Goal: Task Accomplishment & Management: Use online tool/utility

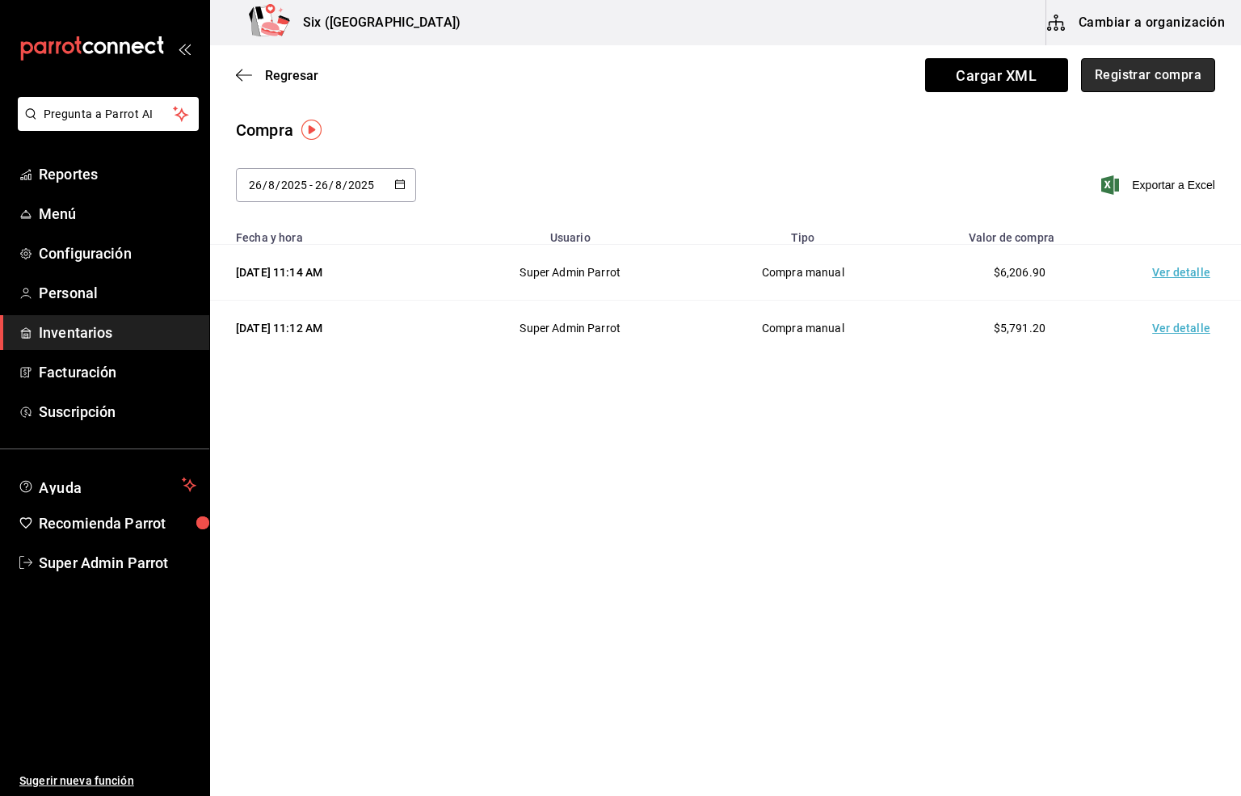
click at [1159, 75] on button "Registrar compra" at bounding box center [1148, 75] width 134 height 34
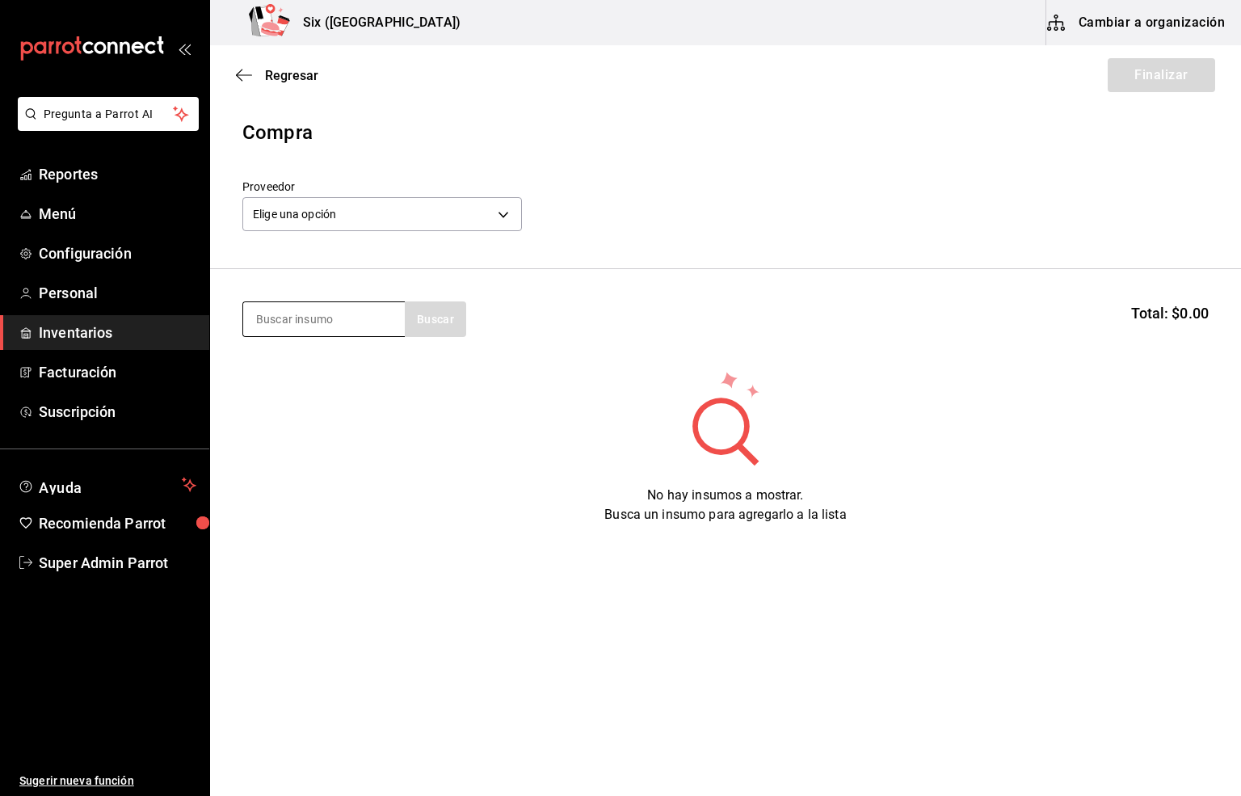
click at [318, 313] on input at bounding box center [324, 319] width 162 height 34
type input "CHAMBRU"
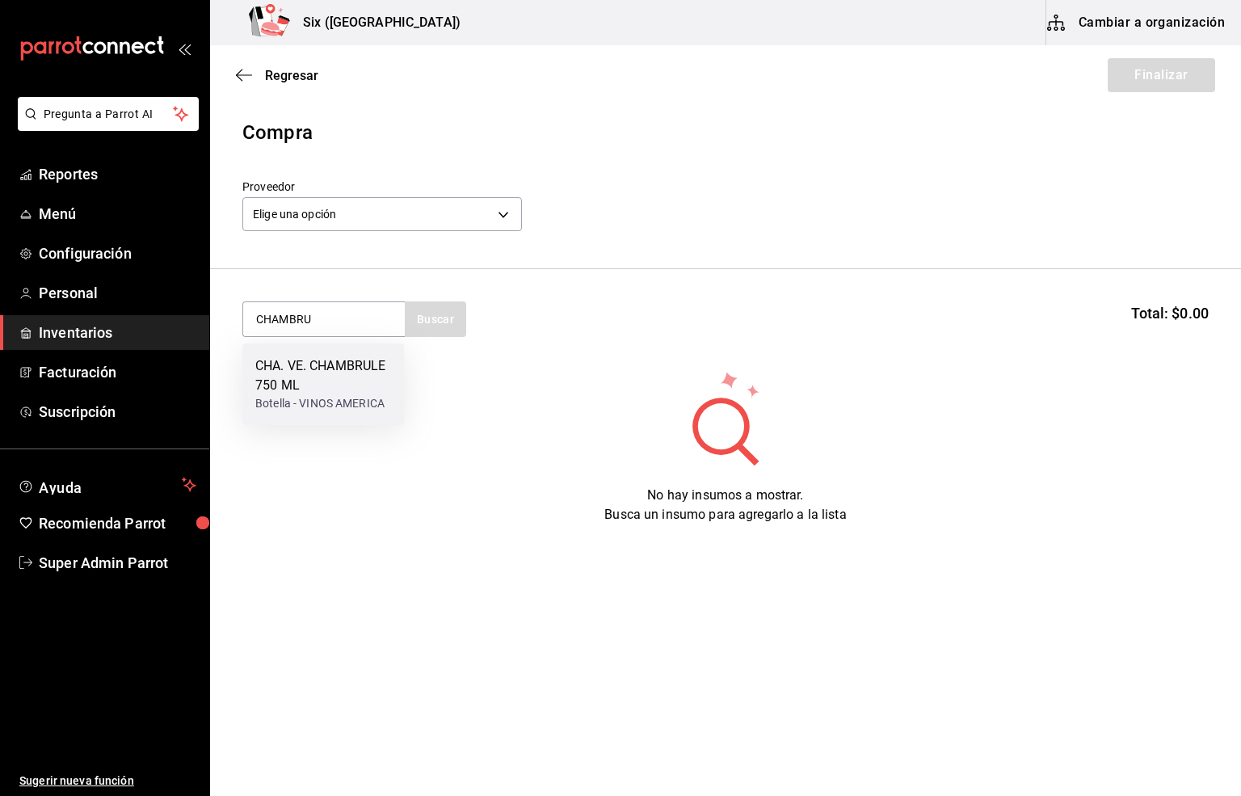
click at [320, 369] on div "CHA. VE. CHAMBRULE 750 ML" at bounding box center [323, 375] width 136 height 39
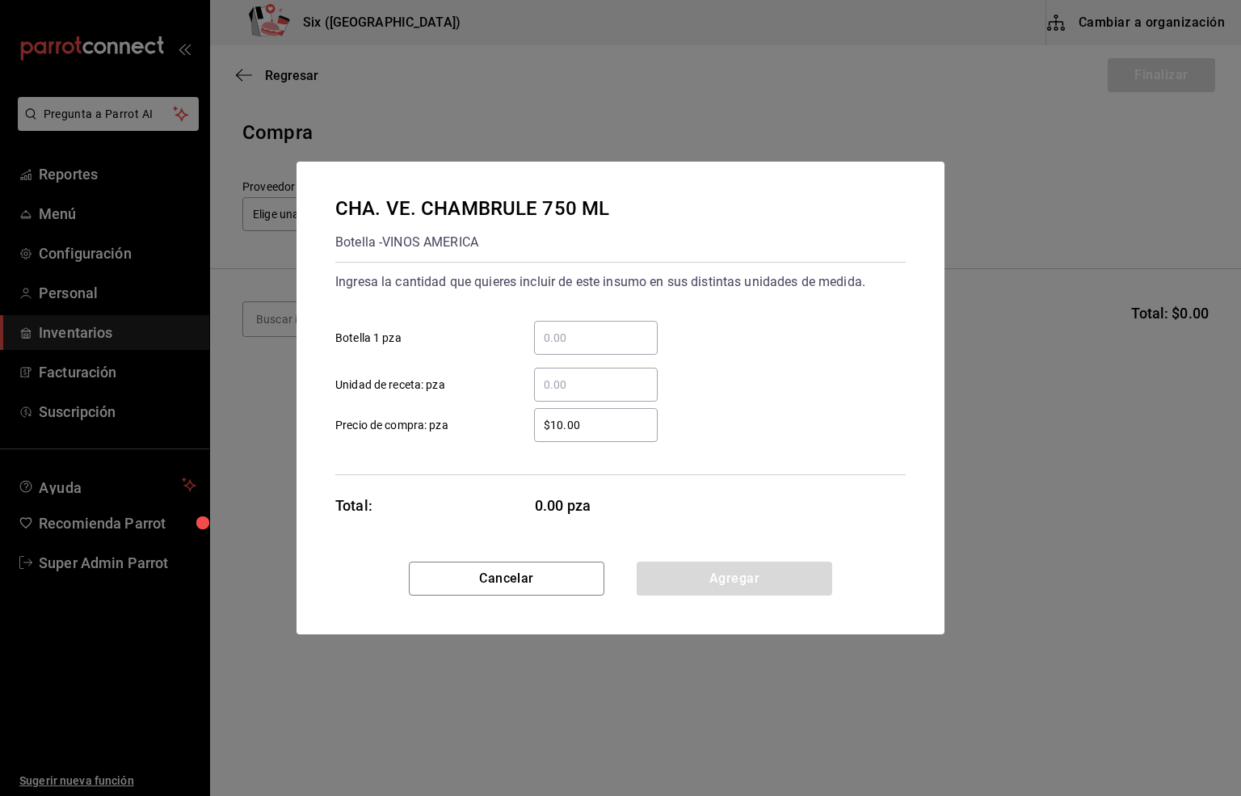
click at [577, 331] on input "​ Botella 1 pza" at bounding box center [596, 337] width 124 height 19
type input "3"
drag, startPoint x: 592, startPoint y: 429, endPoint x: 491, endPoint y: 425, distance: 101.9
click at [491, 425] on label "$10.00 ​ Precio de compra: pza" at bounding box center [496, 425] width 322 height 34
type input "$126.62"
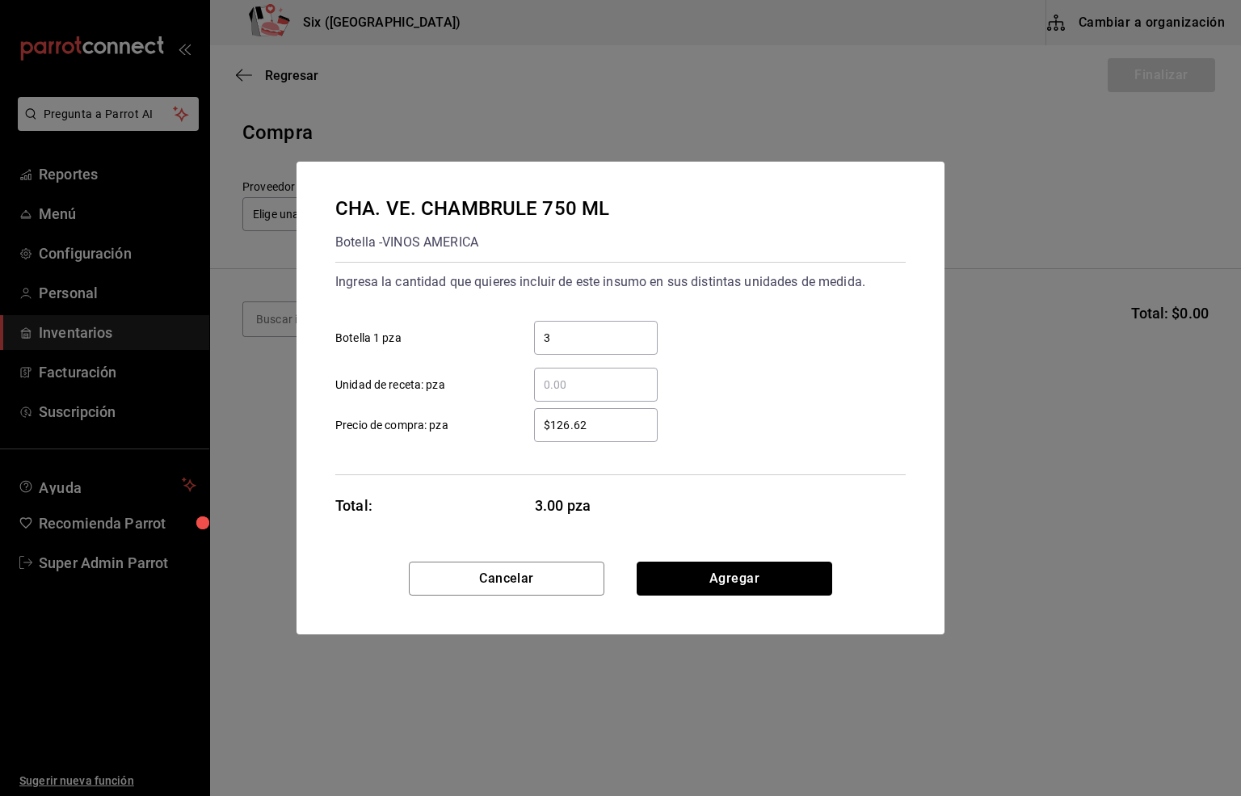
click at [708, 573] on button "Agregar" at bounding box center [735, 579] width 196 height 34
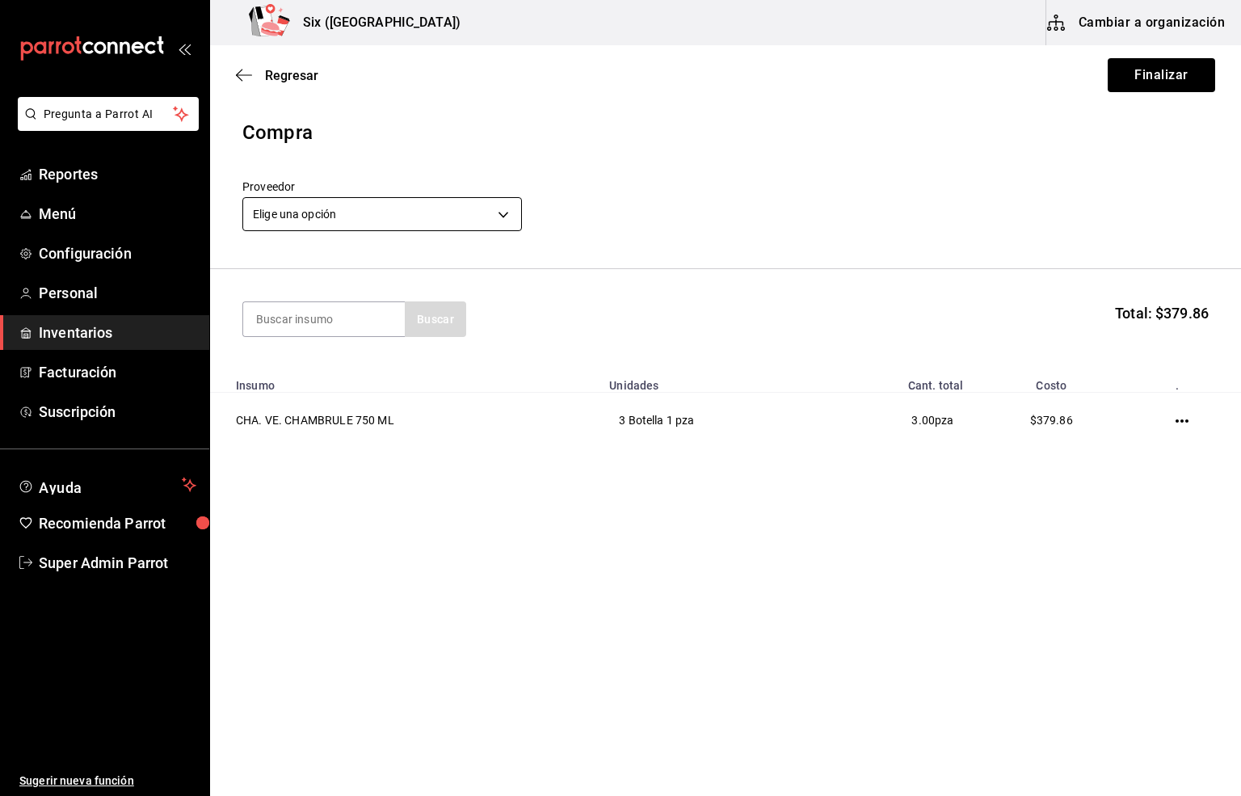
click at [294, 214] on body "Pregunta a Parrot AI Reportes Menú Configuración Personal Inventarios Facturaci…" at bounding box center [620, 352] width 1241 height 705
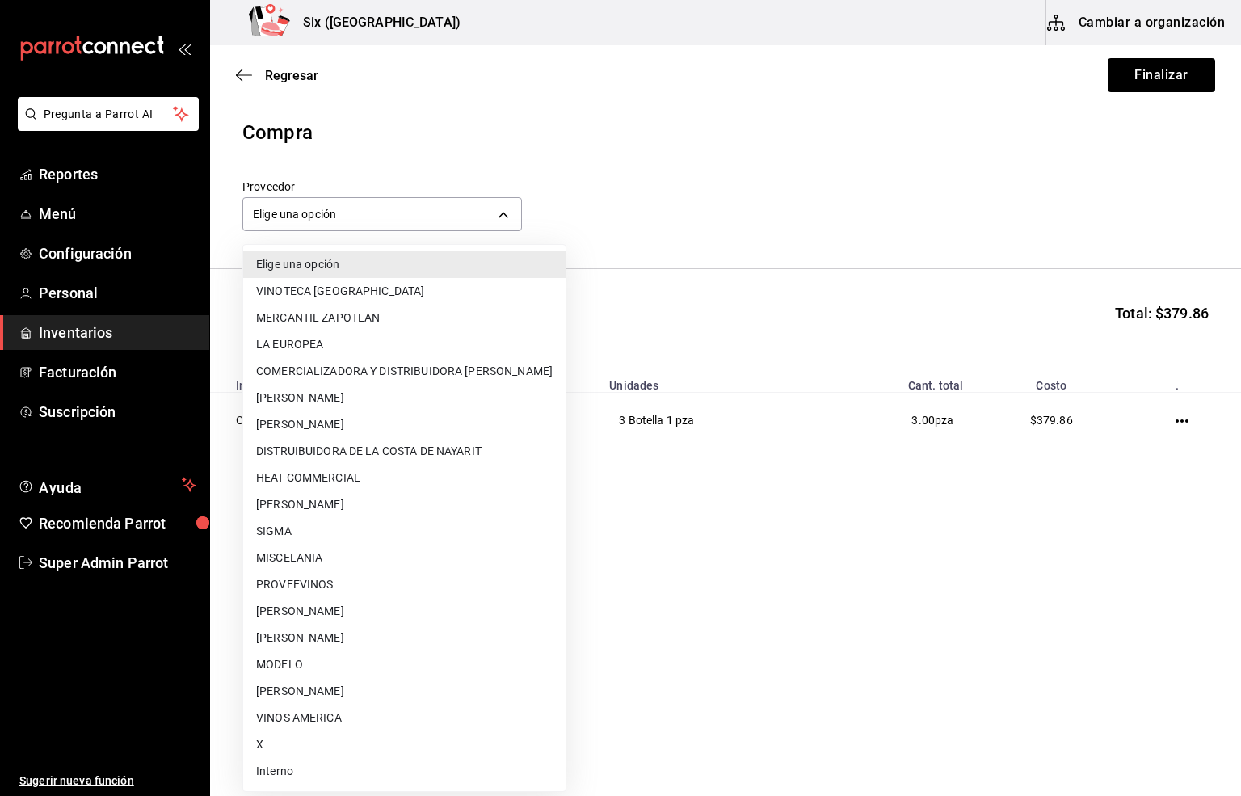
click at [303, 718] on li "VINOS AMERICA" at bounding box center [404, 718] width 322 height 27
type input "5f99f7df-55ba-4787-[DATE]-b1787bb9dbca"
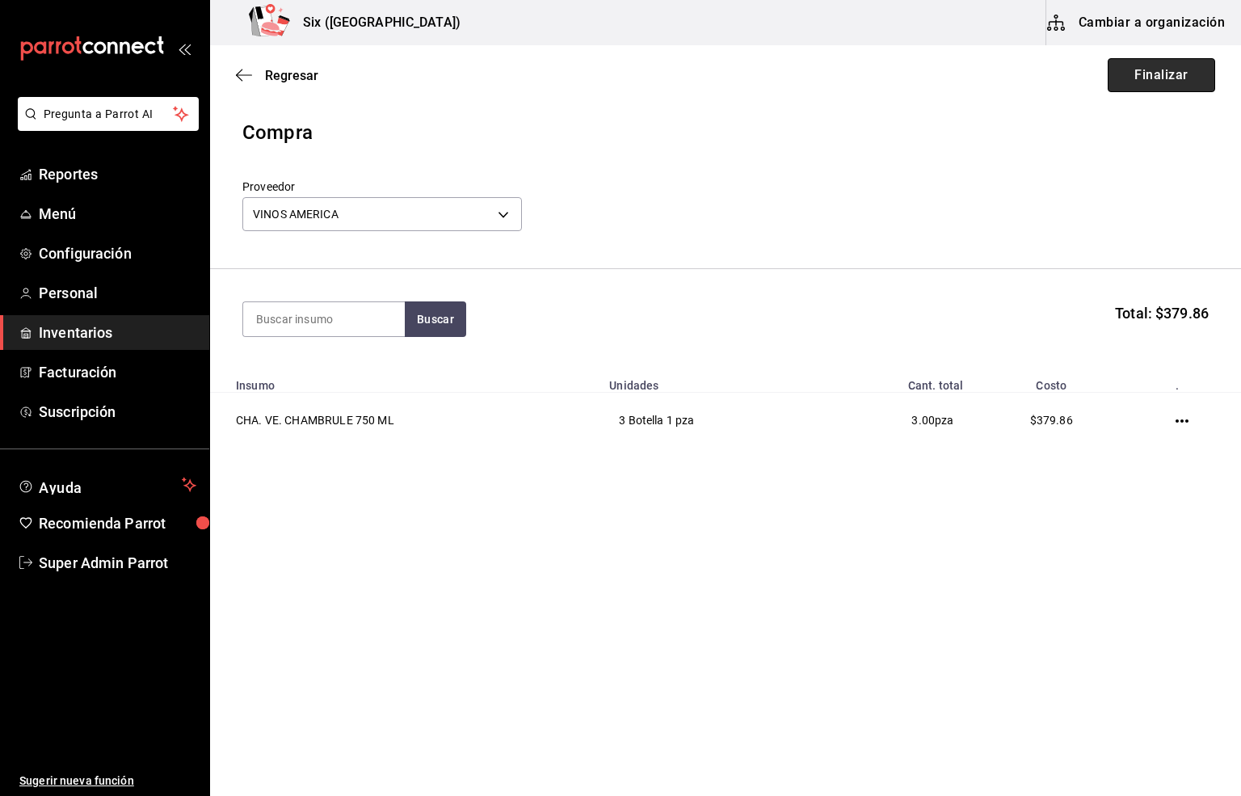
click at [1154, 75] on button "Finalizar" at bounding box center [1161, 75] width 107 height 34
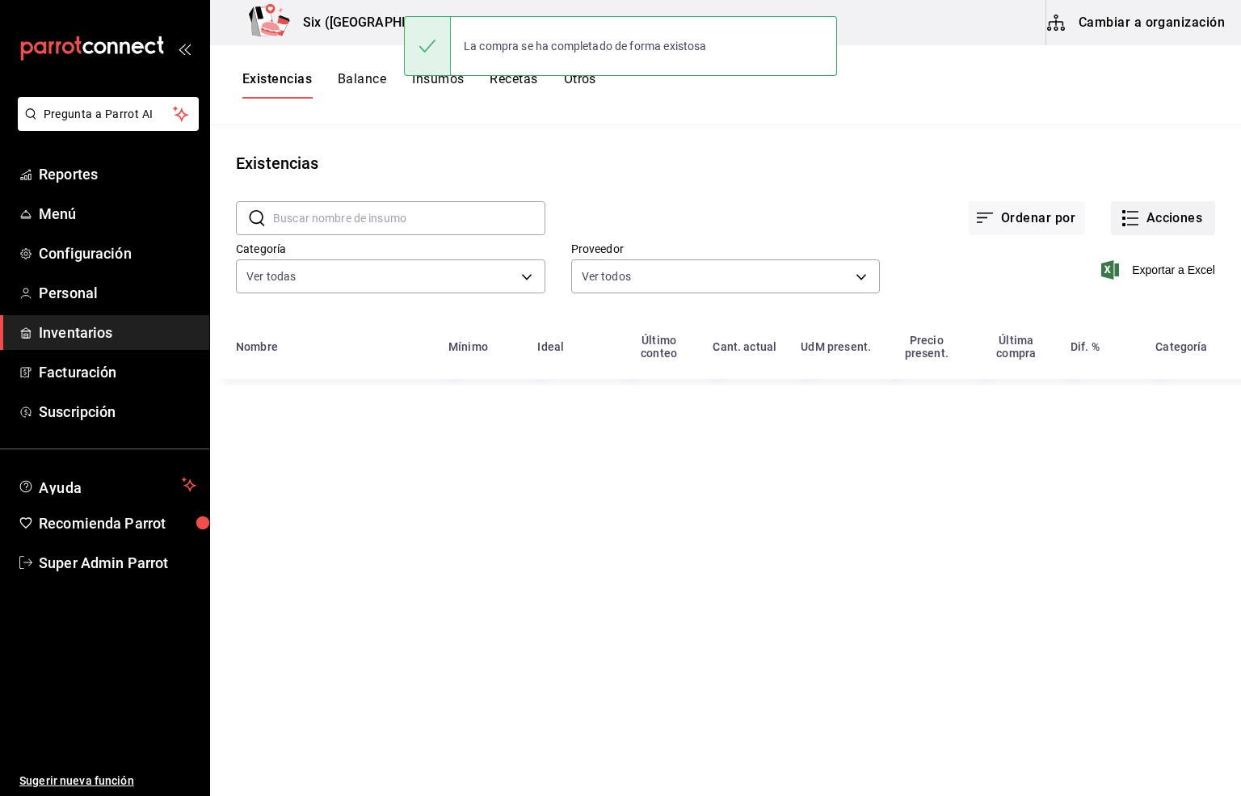
click at [1144, 216] on button "Acciones" at bounding box center [1163, 218] width 104 height 34
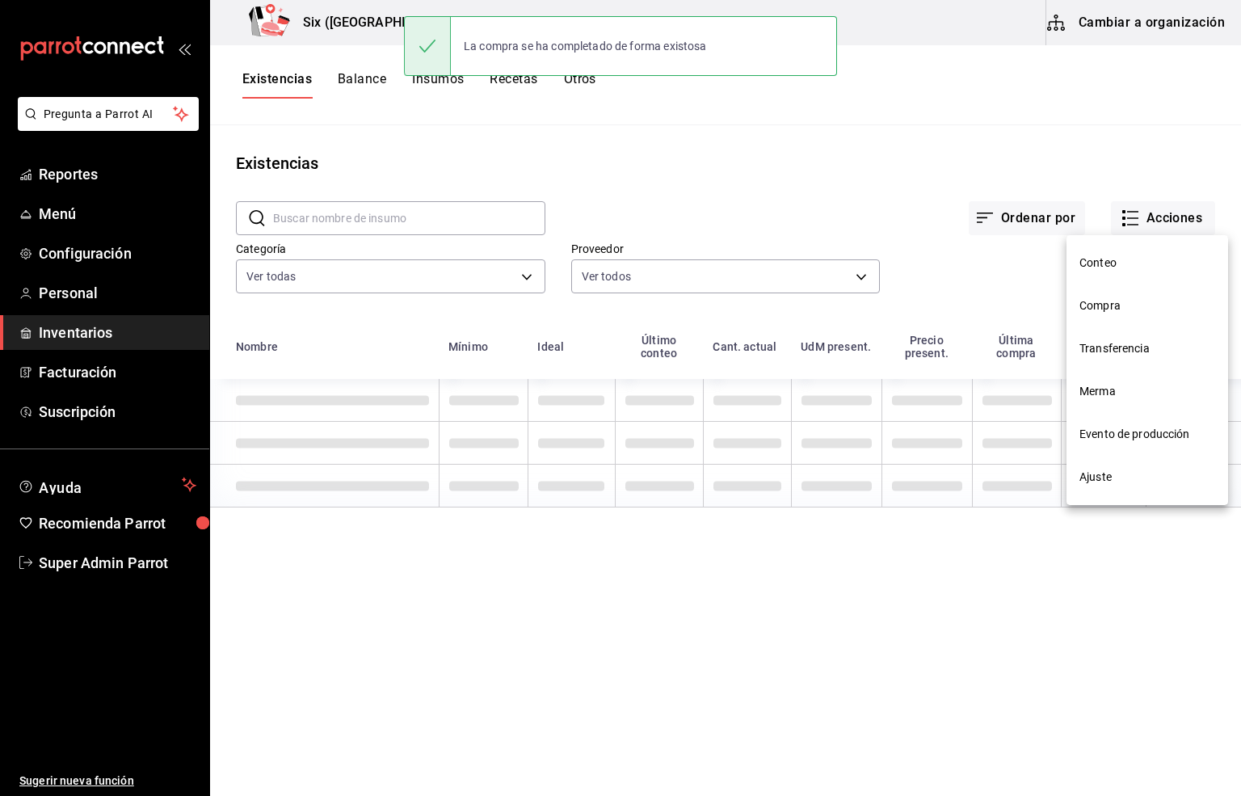
click at [1103, 310] on span "Compra" at bounding box center [1148, 305] width 136 height 17
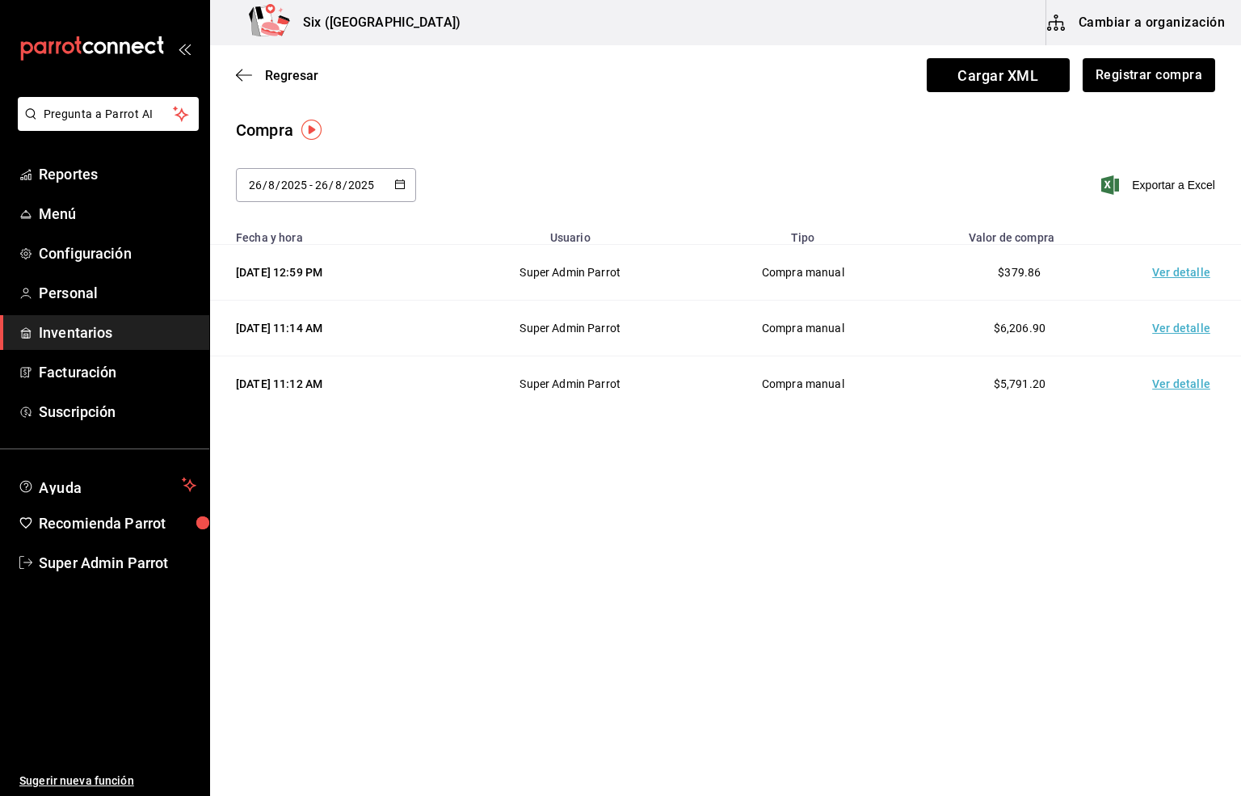
click at [1174, 279] on td "Ver detalle" at bounding box center [1184, 273] width 113 height 56
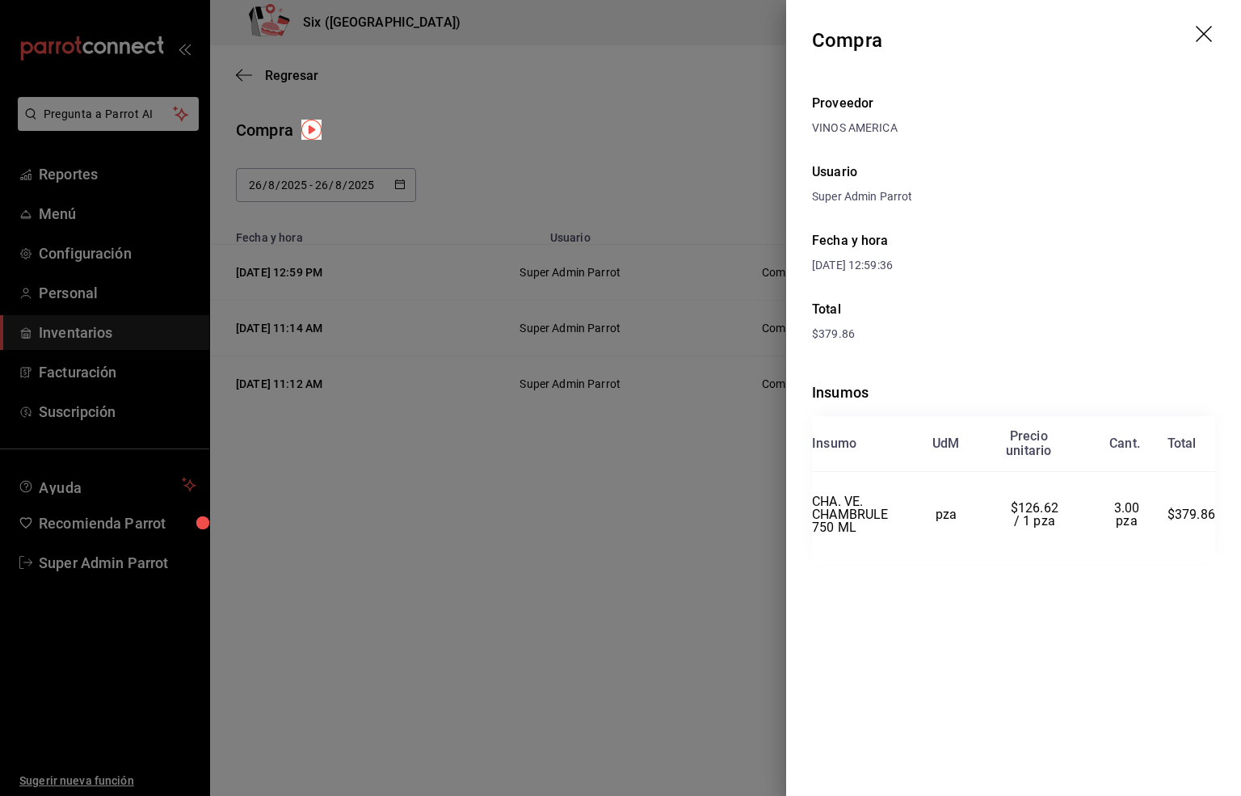
click at [1203, 35] on icon "drag" at bounding box center [1204, 34] width 16 height 16
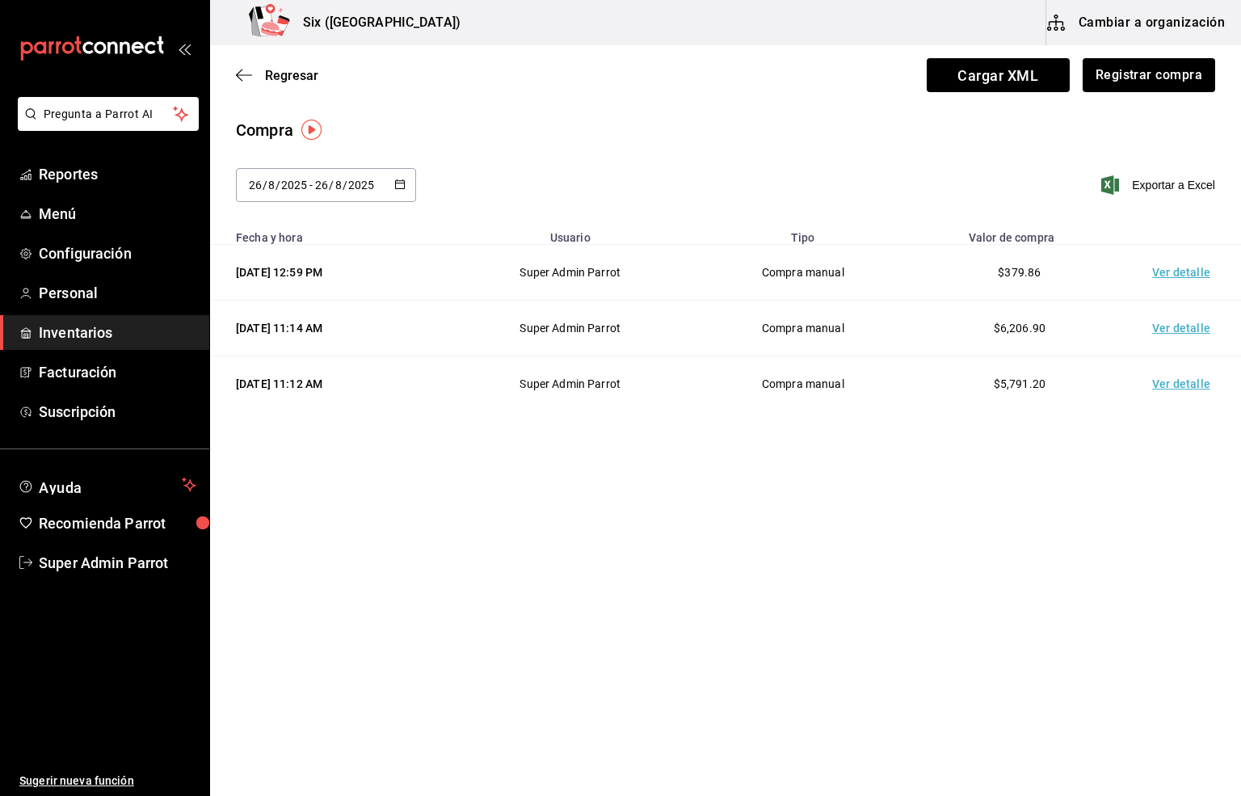
click at [500, 151] on div "Compra [DATE] [DATE] - [DATE] [DATE] Exportar a Excel" at bounding box center [725, 169] width 1031 height 103
